Goal: Information Seeking & Learning: Learn about a topic

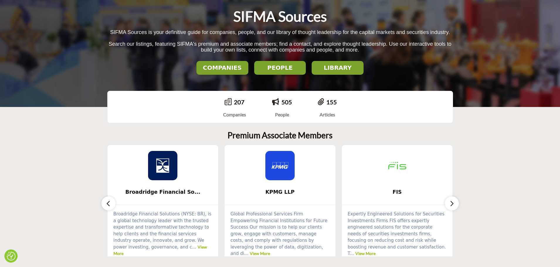
scroll to position [59, 0]
click at [454, 207] on button "button" at bounding box center [451, 203] width 14 height 14
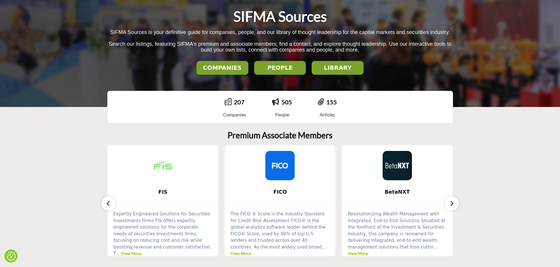
click at [454, 207] on button "button" at bounding box center [451, 203] width 14 height 14
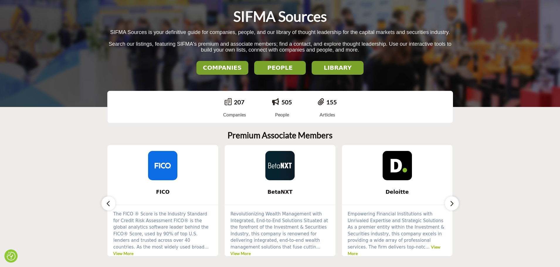
click at [454, 207] on button "button" at bounding box center [451, 203] width 14 height 14
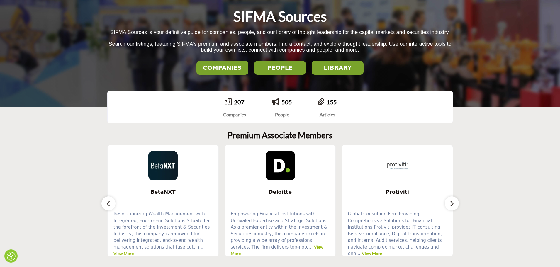
click at [454, 207] on button "button" at bounding box center [451, 203] width 14 height 14
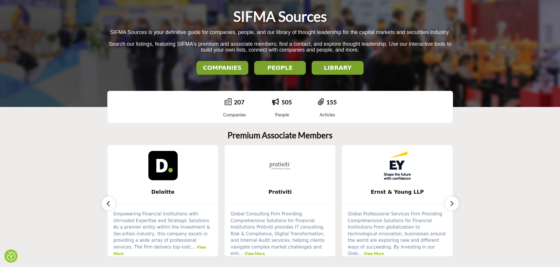
click at [454, 207] on button "button" at bounding box center [451, 203] width 14 height 14
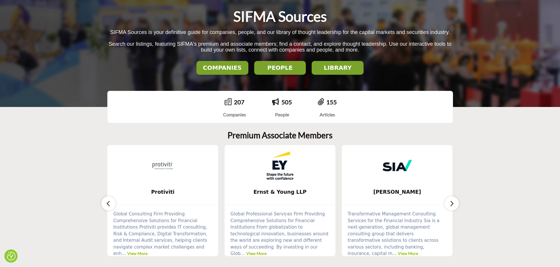
click at [454, 207] on button "button" at bounding box center [451, 203] width 14 height 14
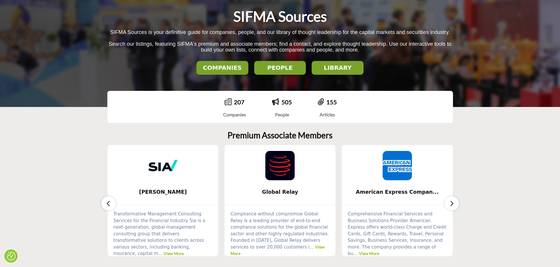
click at [454, 207] on button "button" at bounding box center [451, 203] width 14 height 14
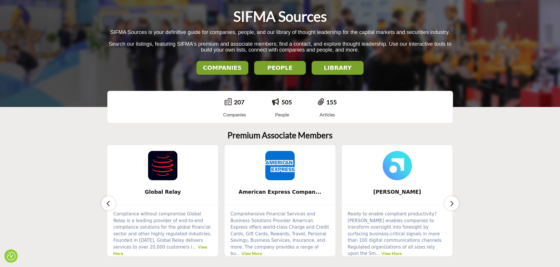
click at [454, 207] on button "button" at bounding box center [451, 203] width 14 height 14
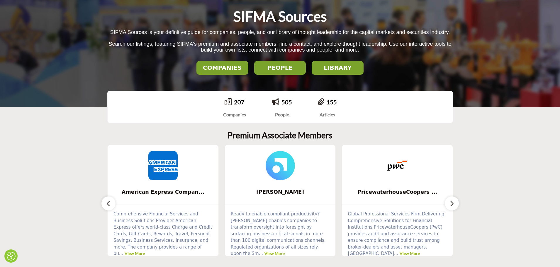
click at [454, 207] on button "button" at bounding box center [451, 203] width 14 height 14
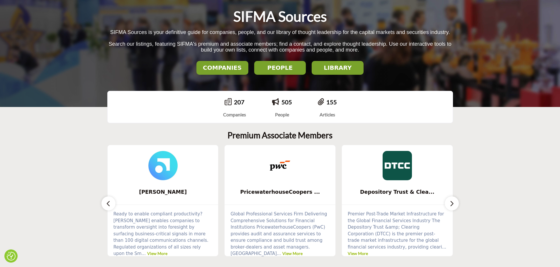
click at [454, 207] on button "button" at bounding box center [451, 203] width 14 height 14
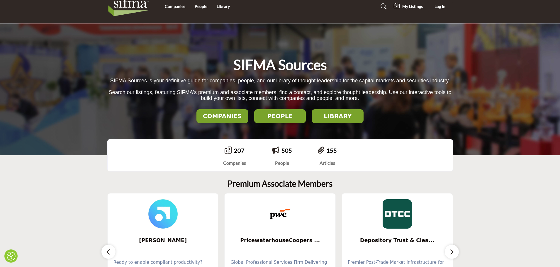
scroll to position [0, 0]
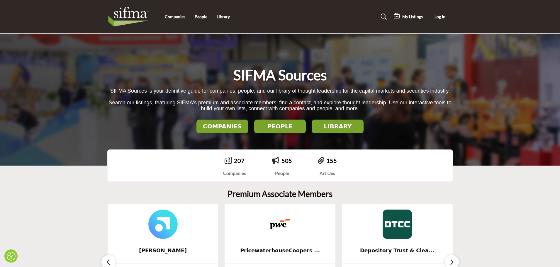
click at [209, 129] on h2 "COMPANIES" at bounding box center [222, 126] width 48 height 7
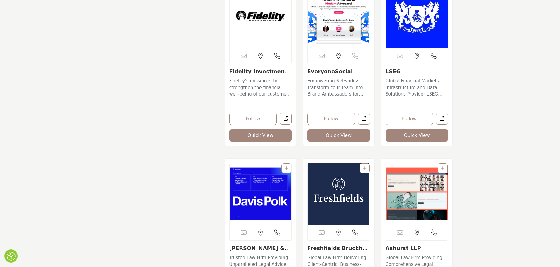
scroll to position [1201, 0]
click at [277, 32] on img "Open Listing in new tab" at bounding box center [260, 17] width 62 height 62
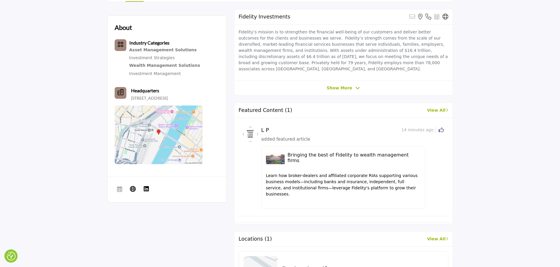
scroll to position [234, 0]
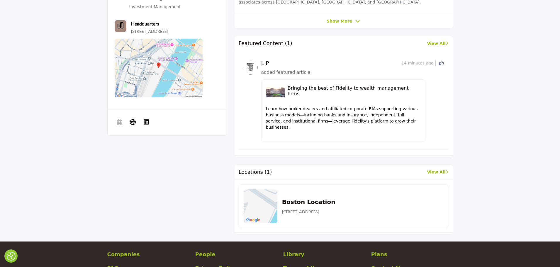
click at [323, 85] on h5 "Bringing the best of Fidelity to wealth management firms" at bounding box center [353, 90] width 133 height 11
